Goal: Task Accomplishment & Management: Use online tool/utility

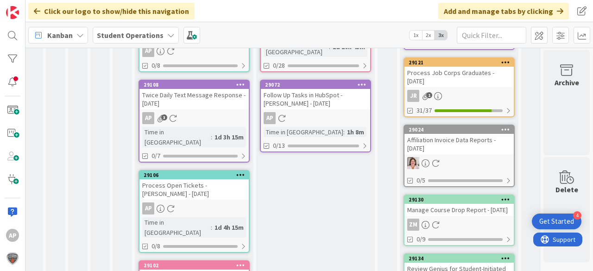
scroll to position [562, 33]
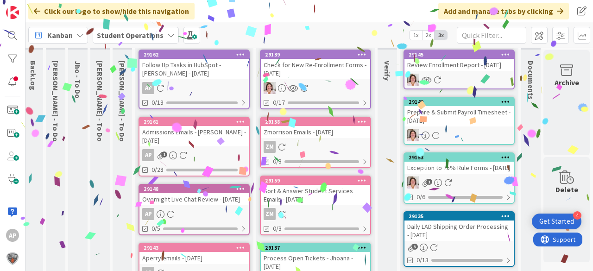
scroll to position [0, 33]
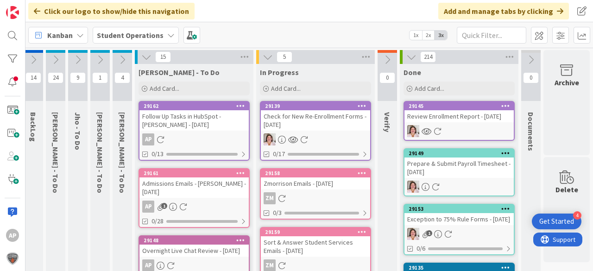
click at [306, 89] on div "Add Card..." at bounding box center [315, 88] width 111 height 14
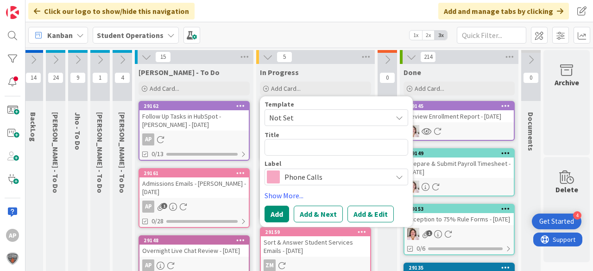
click at [313, 119] on span "Not Set" at bounding box center [327, 118] width 116 height 12
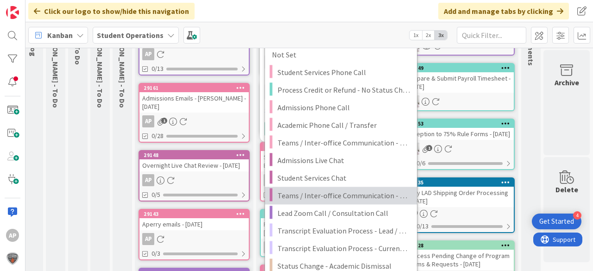
scroll to position [111, 33]
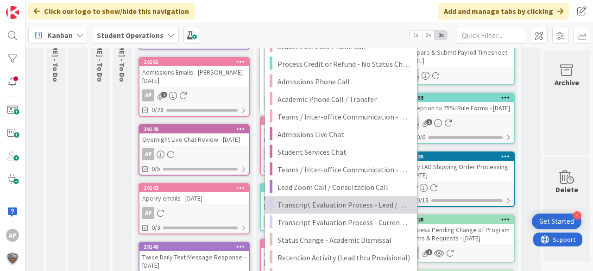
click at [374, 203] on span "Transcript Evaluation Process - Lead / New Student" at bounding box center [343, 205] width 132 height 12
type textarea "x"
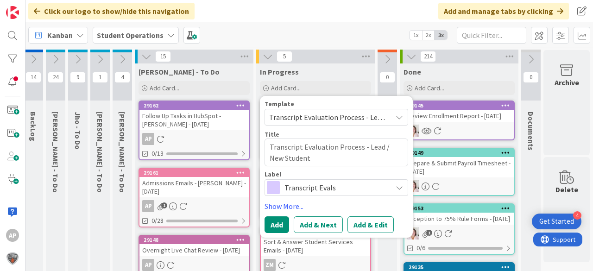
scroll to position [0, 33]
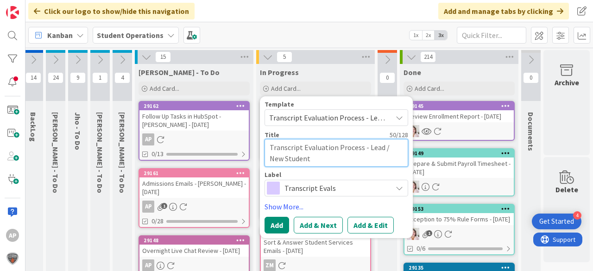
click at [341, 153] on textarea "Transcript Evaluation Process - Lead / New Student" at bounding box center [336, 153] width 144 height 28
type textarea "Transcript Evaluation Process - Lead / New Student"
type textarea "x"
type textarea "Transcript Evaluation Process - Lead / New Student -"
type textarea "x"
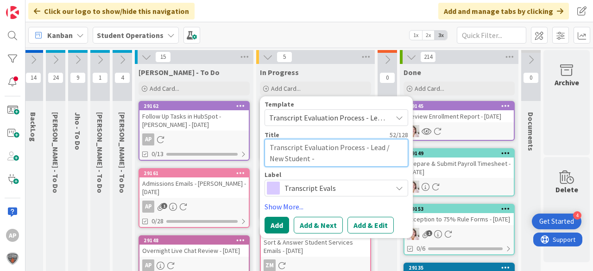
type textarea "Transcript Evaluation Process - Lead / New Student -"
type textarea "x"
type textarea "Transcript Evaluation Process - Lead / New Student - T"
type textarea "x"
type textarea "Transcript Evaluation Process - Lead / New Student - Te"
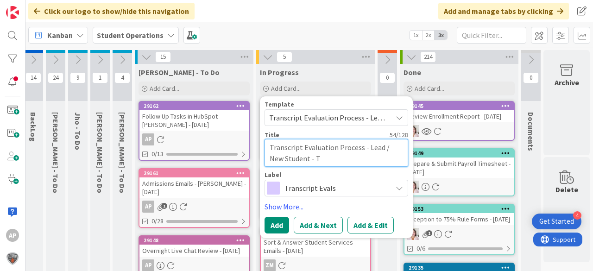
type textarea "x"
type textarea "Transcript Evaluation Process - Lead / New Student - Ter"
type textarea "x"
type textarea "Transcript Evaluation Process - Lead / New Student - Terr"
type textarea "x"
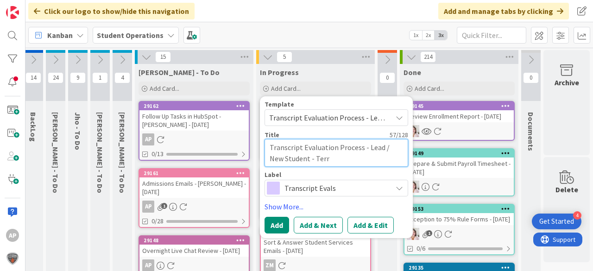
type textarea "Transcript Evaluation Process - Lead / New Student - [PERSON_NAME]"
type textarea "x"
type textarea "Transcript Evaluation Process - Lead / New Student - [PERSON_NAME]"
type textarea "x"
type textarea "Transcript Evaluation Process - Lead / New Student - [PERSON_NAME]"
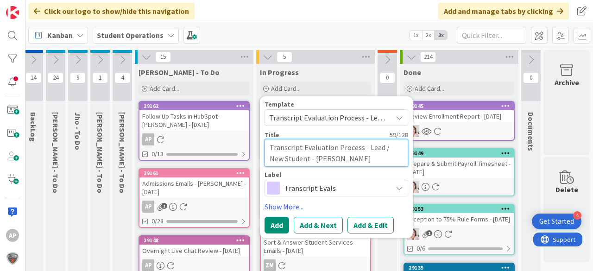
type textarea "x"
type textarea "Transcript Evaluation Process - Lead / New Student - [PERSON_NAME]"
type textarea "x"
type textarea "Transcript Evaluation Process - Lead / New Student - [PERSON_NAME]"
type textarea "x"
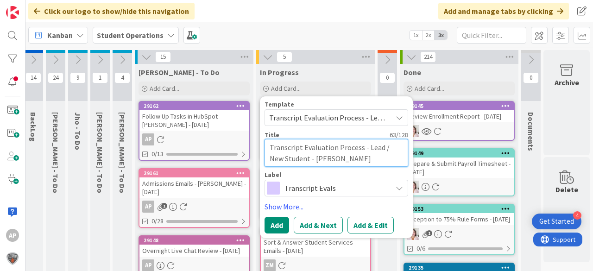
type textarea "Transcript Evaluation Process - Lead / New Student - [PERSON_NAME]"
type textarea "x"
type textarea "Transcript Evaluation Process - Lead / New Student - [PERSON_NAME]"
type textarea "x"
type textarea "Transcript Evaluation Process - Lead / New Student - [PERSON_NAME]"
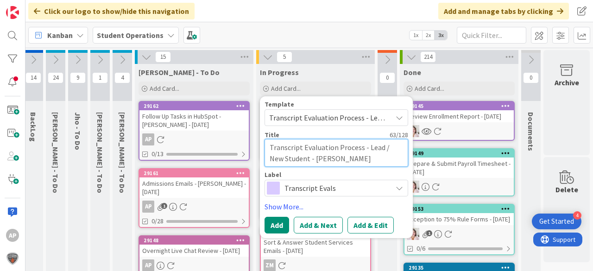
type textarea "x"
type textarea "Transcript Evaluation Process - Lead / New Student - [PERSON_NAME]"
type textarea "x"
type textarea "Transcript Evaluation Process - Lead / New Student - [PERSON_NAME]"
type textarea "x"
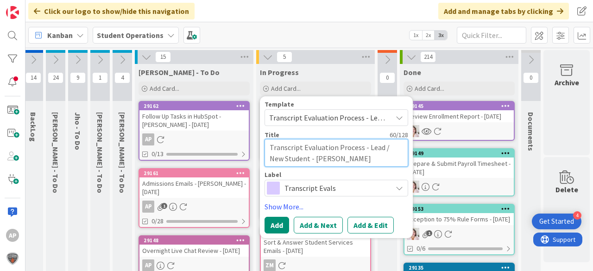
type textarea "Transcript Evaluation Process - Lead / New Student - [PERSON_NAME]"
type textarea "x"
type textarea "Transcript Evaluation Process - Lead / New Student - [PERSON_NAME]"
type textarea "x"
type textarea "Transcript Evaluation Process - Lead / New Student - [PERSON_NAME]"
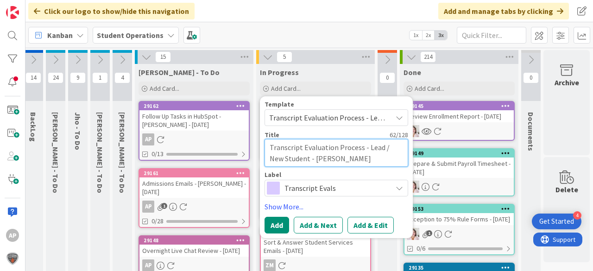
type textarea "x"
type textarea "Transcript Evaluation Process - Lead / New Student - [PERSON_NAME]"
type textarea "x"
type textarea "Transcript Evaluation Process - Lead / New Student - [PERSON_NAME]"
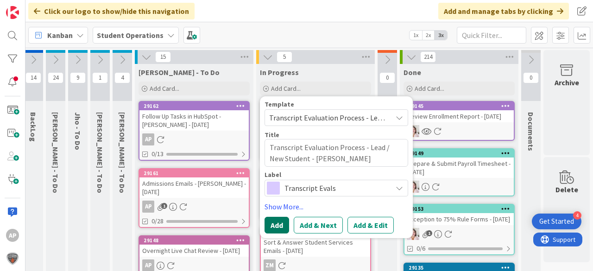
click at [268, 219] on button "Add" at bounding box center [276, 225] width 25 height 17
